Goal: Task Accomplishment & Management: Manage account settings

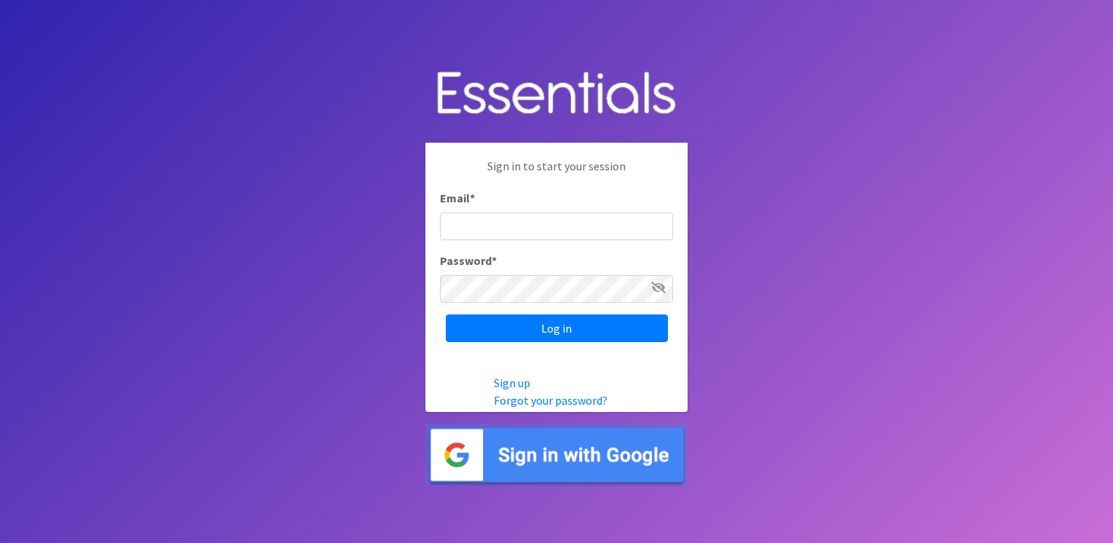
type input "service@periodokc.org"
click at [565, 342] on div "Sign in to start your session Email * service@periodokc.org Password * Log in" at bounding box center [556, 250] width 262 height 214
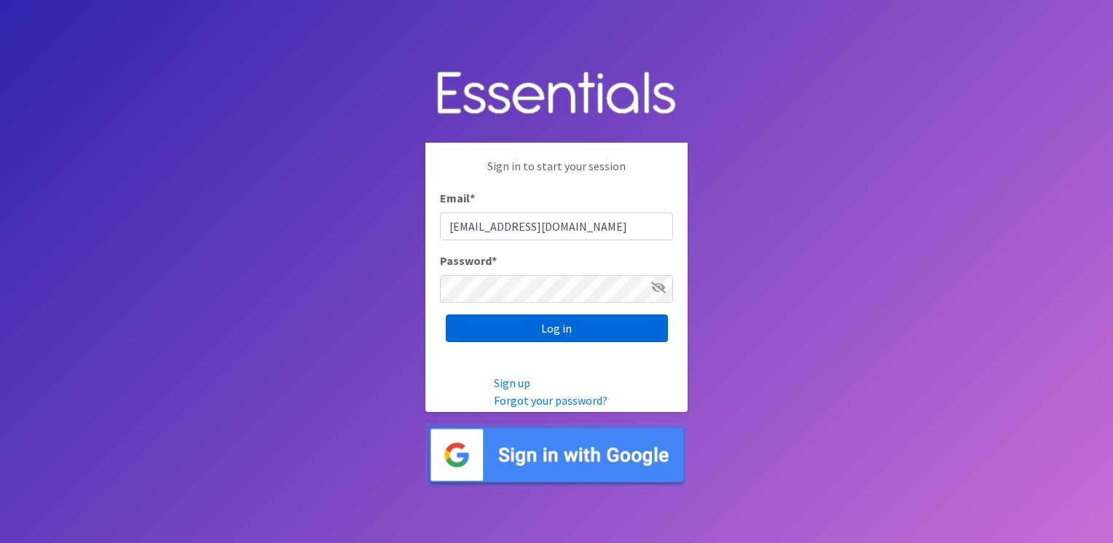
click at [564, 341] on input "Log in" at bounding box center [557, 329] width 222 height 28
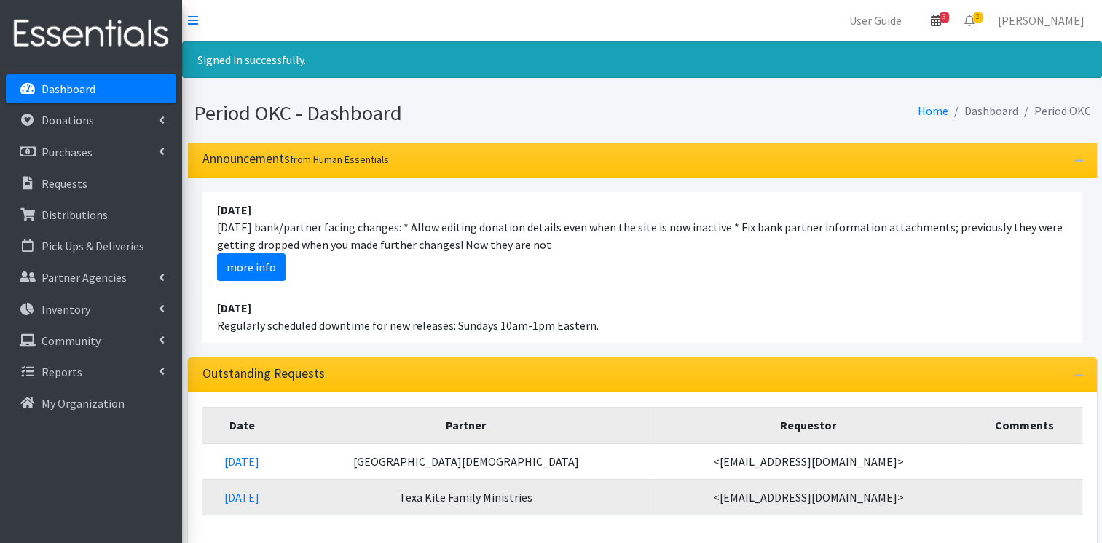
click at [941, 18] on icon at bounding box center [935, 21] width 10 height 12
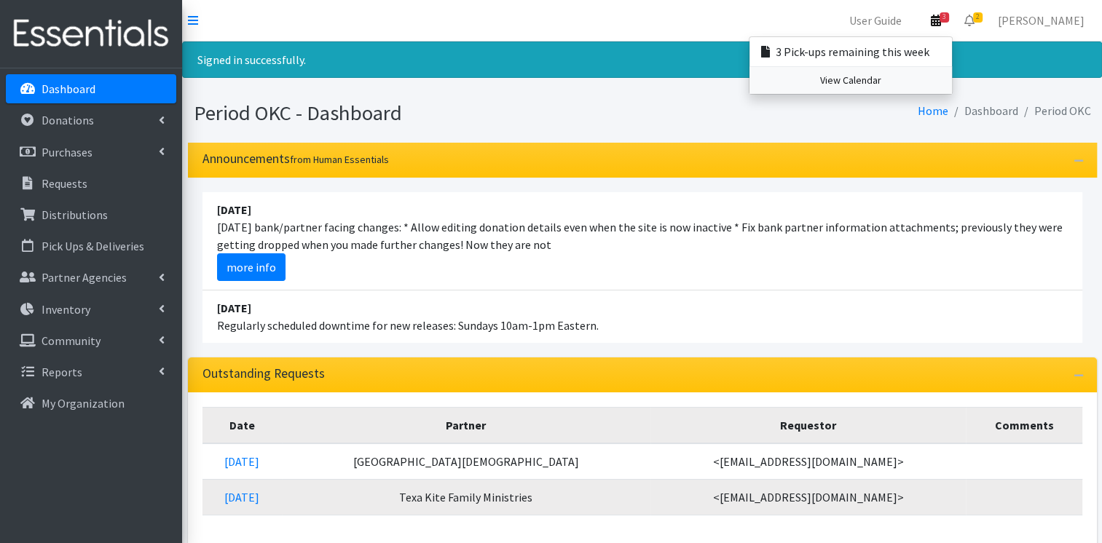
click at [882, 74] on link "View Calendar" at bounding box center [850, 80] width 202 height 27
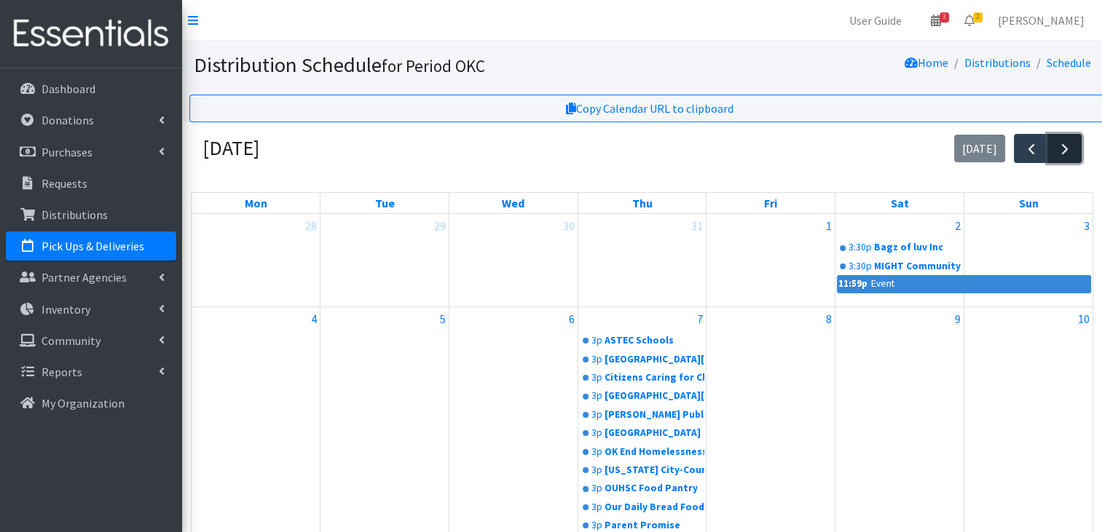
click at [1072, 149] on span "button" at bounding box center [1064, 149] width 17 height 17
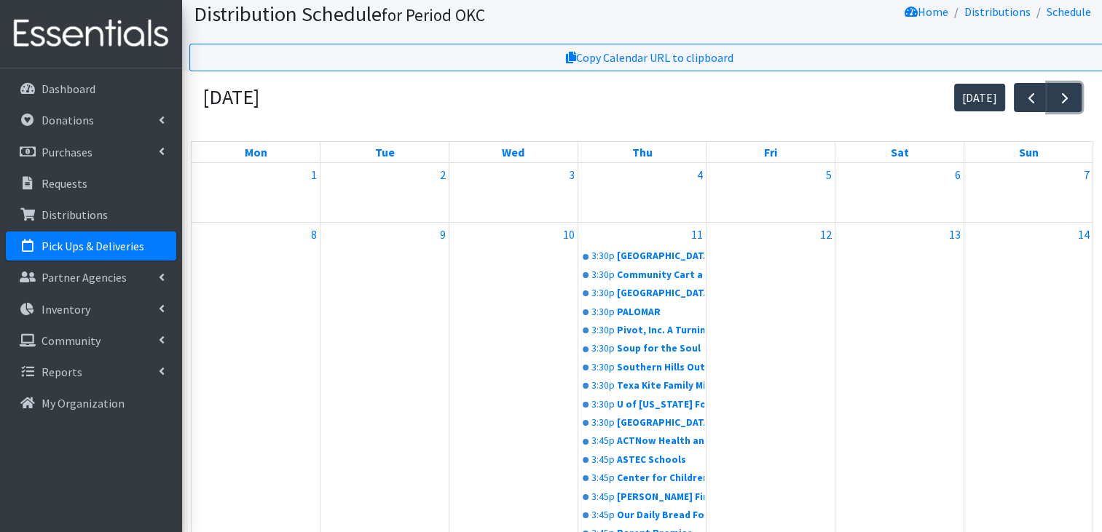
scroll to position [4, 0]
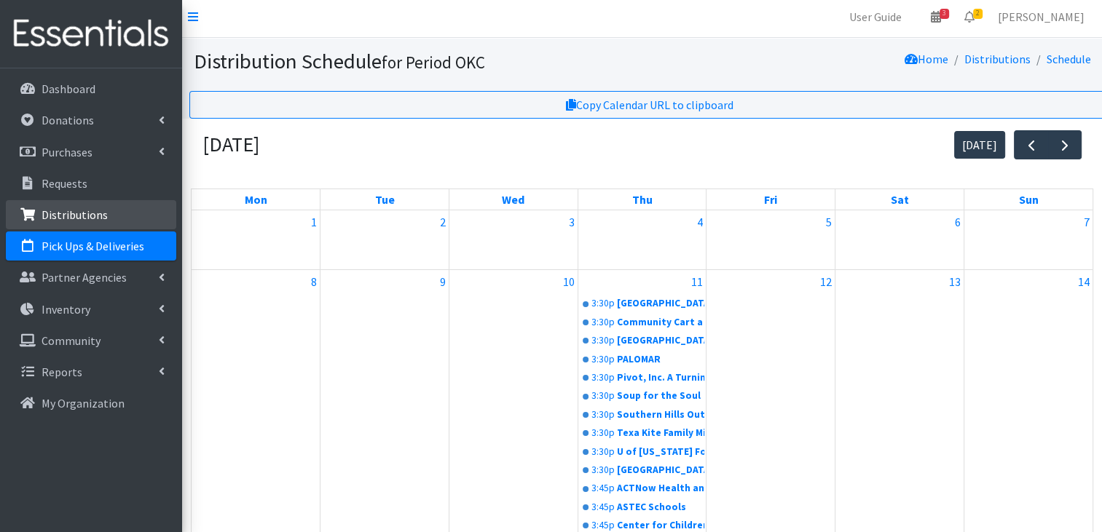
click at [43, 204] on link "Distributions" at bounding box center [91, 214] width 170 height 29
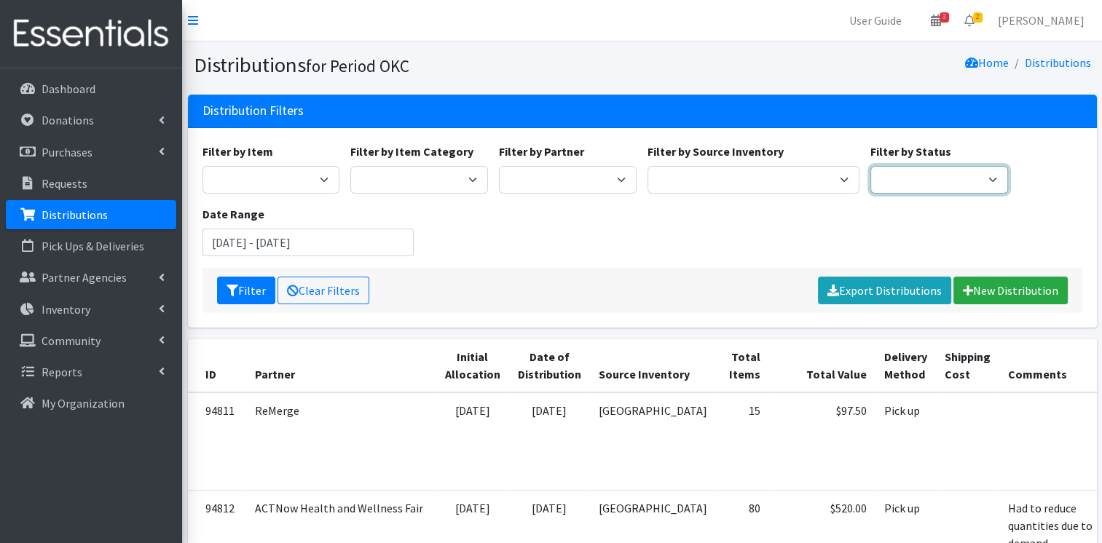
click at [896, 191] on select "Scheduled Complete" at bounding box center [939, 180] width 138 height 28
select select "5"
click at [870, 166] on select "Scheduled Complete" at bounding box center [939, 180] width 138 height 28
click at [224, 297] on button "Filter" at bounding box center [246, 291] width 58 height 28
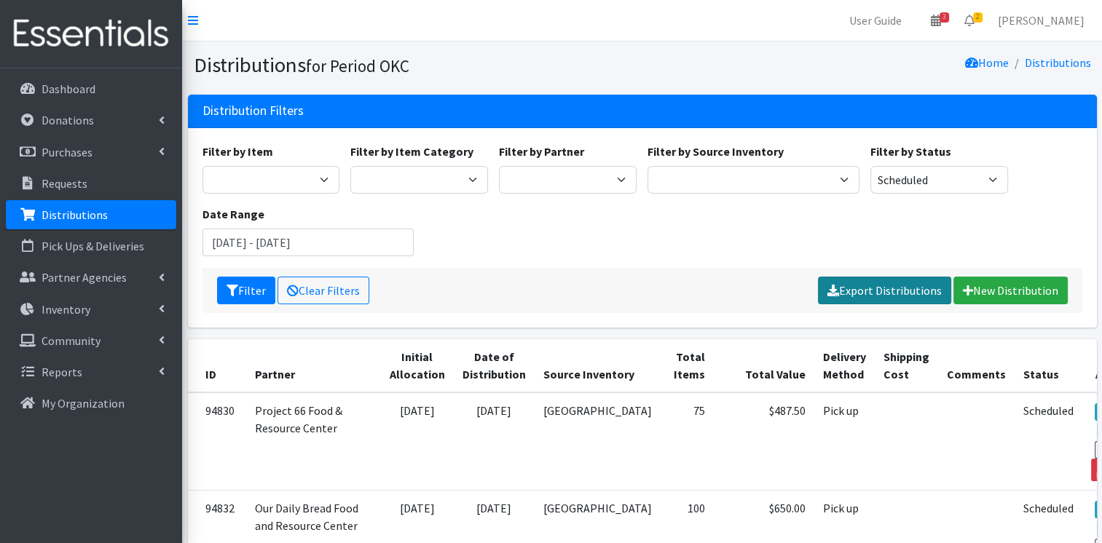
click at [856, 280] on link "Export Distributions" at bounding box center [884, 291] width 133 height 28
